Goal: Information Seeking & Learning: Learn about a topic

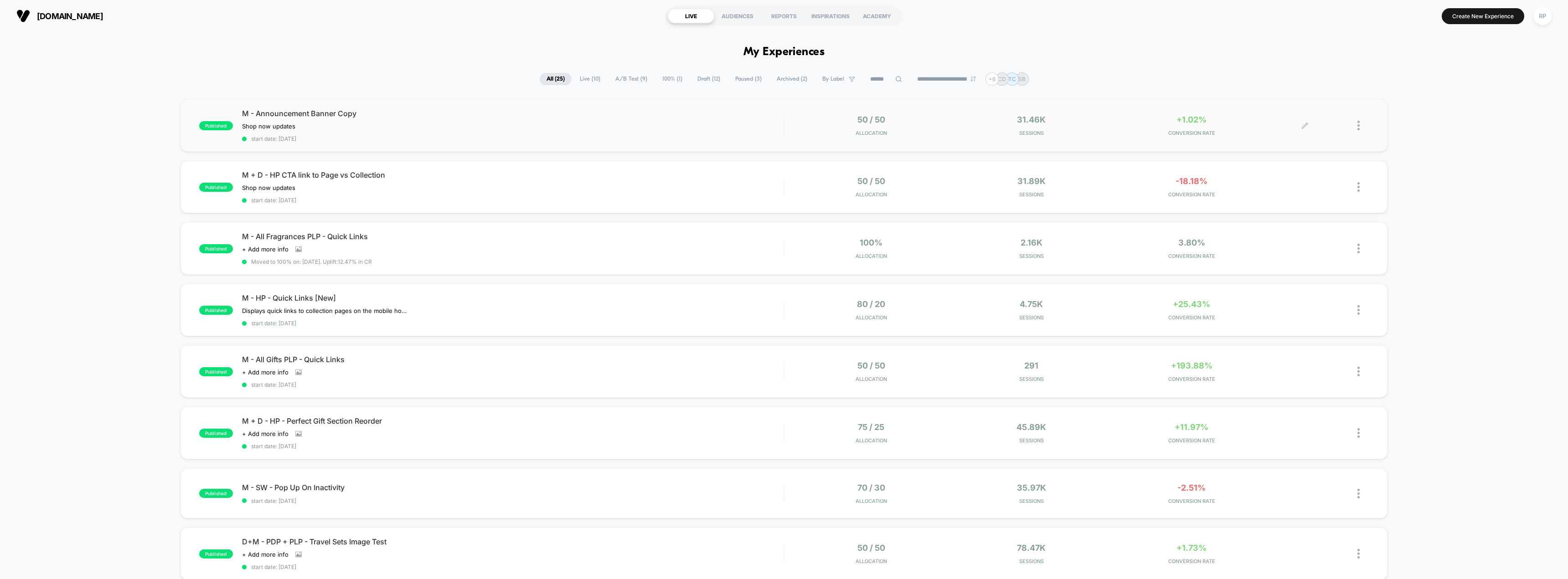
click at [1102, 128] on div "31.46k Sessions" at bounding box center [1031, 125] width 155 height 21
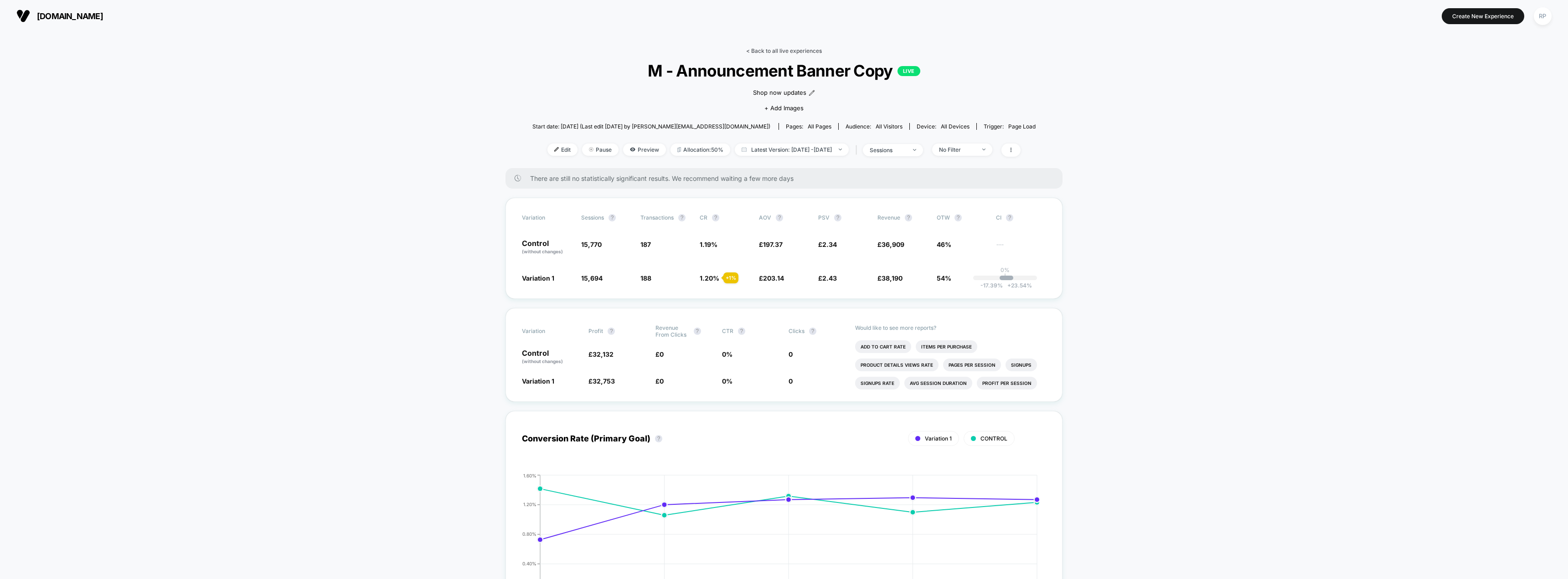
click at [763, 48] on link "< Back to all live experiences" at bounding box center [784, 50] width 75 height 7
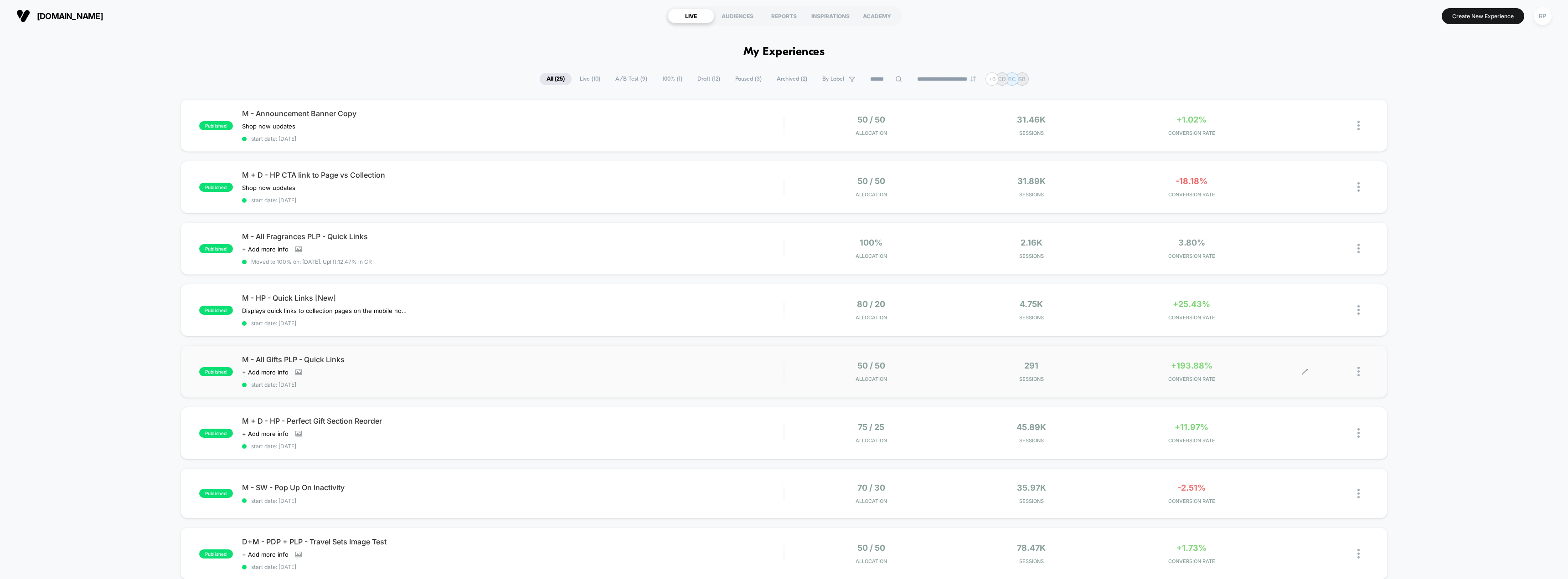
click at [1189, 373] on div "+193.88% CONVERSION RATE" at bounding box center [1191, 371] width 155 height 21
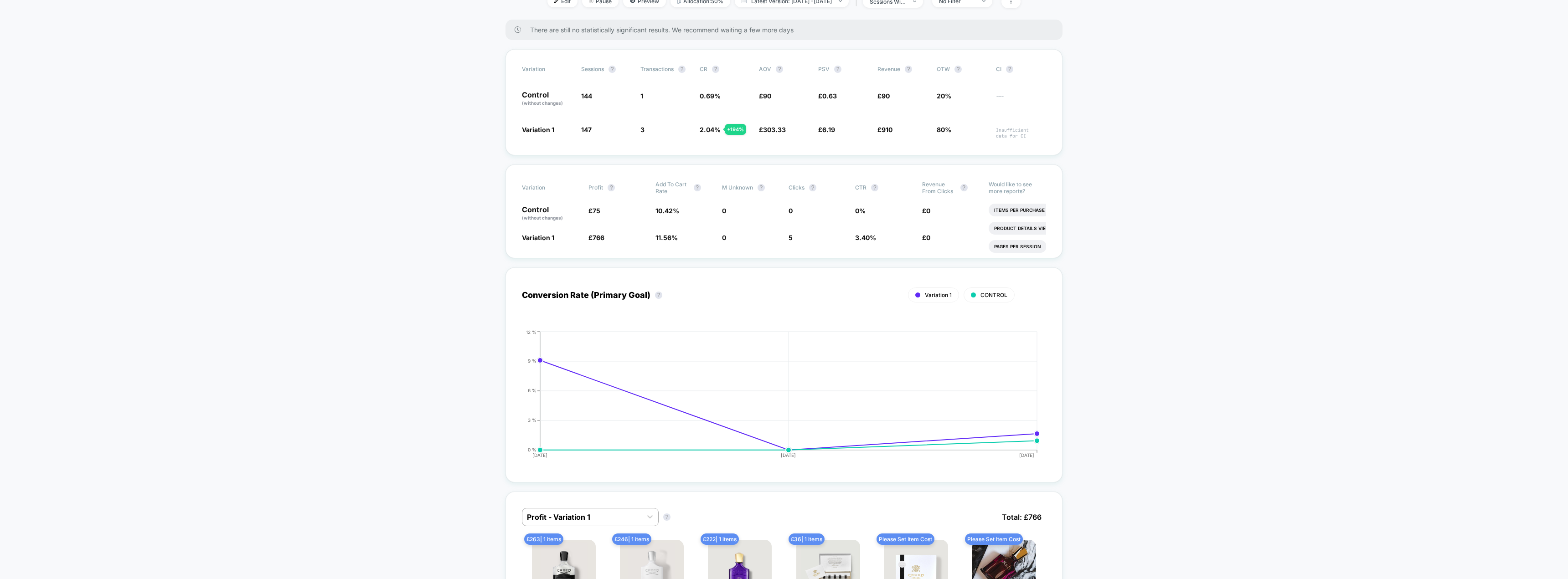
scroll to position [319, 0]
